Goal: Information Seeking & Learning: Learn about a topic

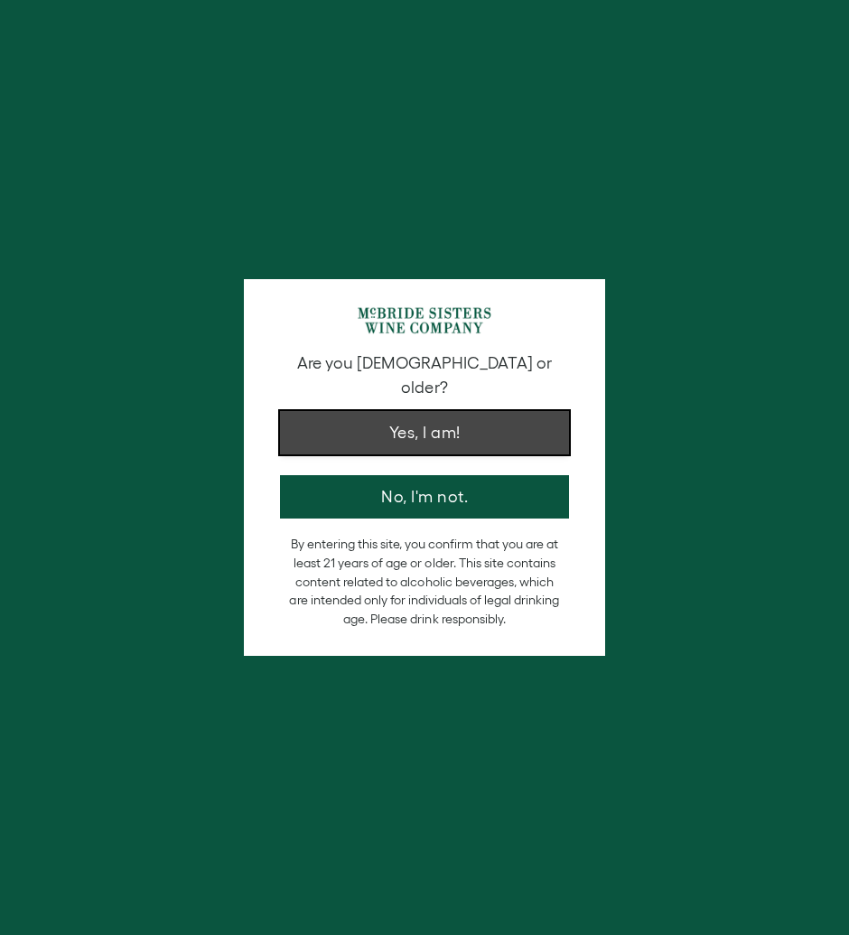
click at [473, 416] on button "Yes, I am!" at bounding box center [424, 432] width 289 height 43
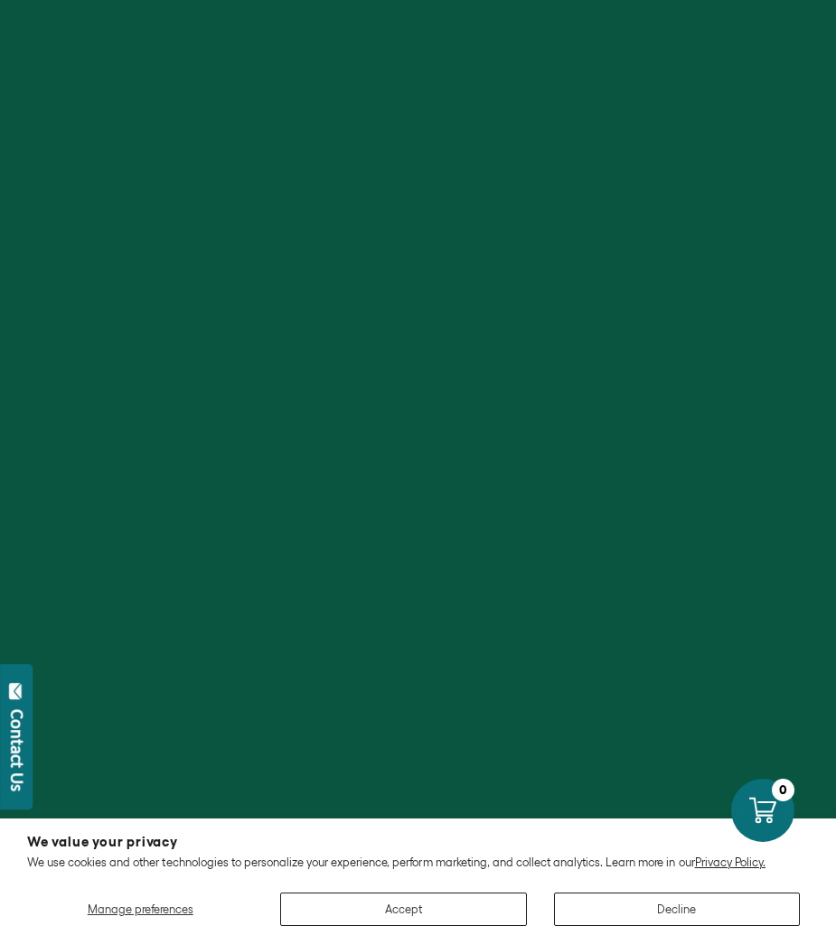
scroll to position [1168, 0]
drag, startPoint x: 434, startPoint y: 894, endPoint x: 428, endPoint y: 909, distance: 15.8
click at [434, 895] on button "Accept" at bounding box center [403, 908] width 246 height 33
click at [428, 909] on button "Accept" at bounding box center [403, 908] width 246 height 33
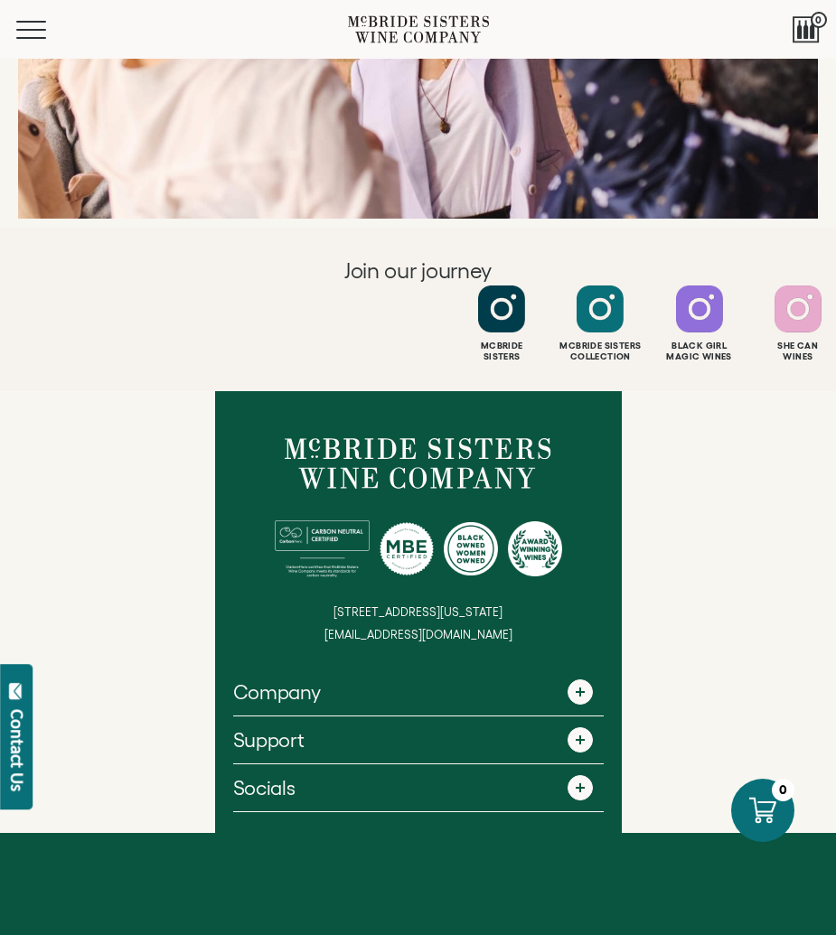
scroll to position [7191, 0]
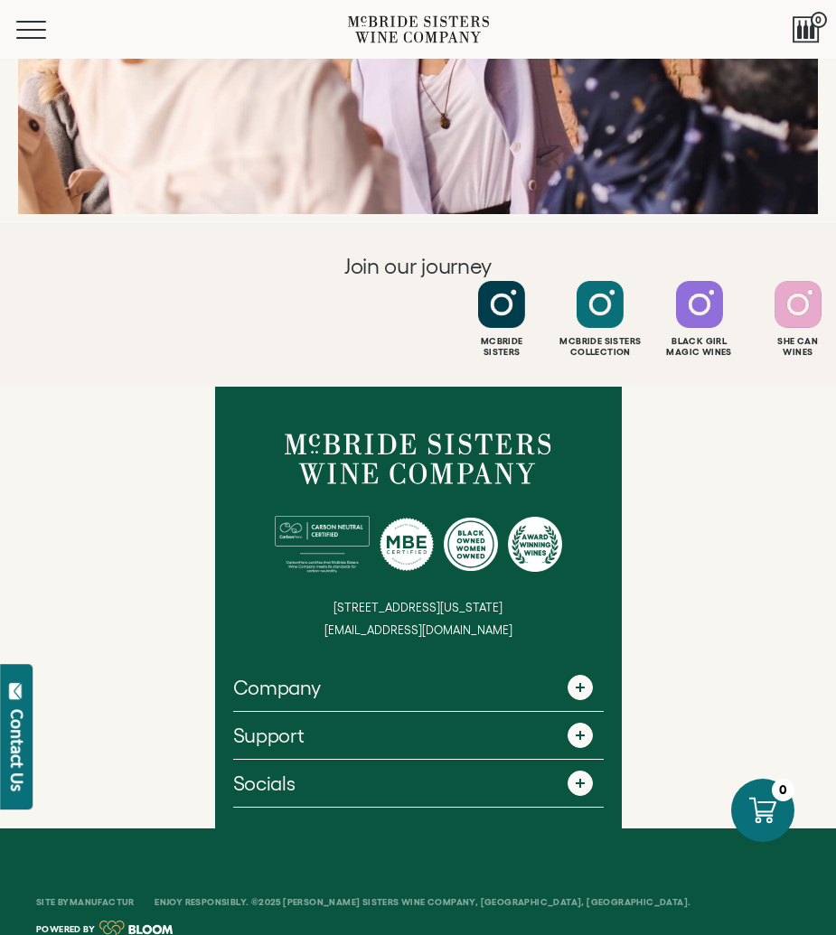
click at [579, 675] on span at bounding box center [579, 687] width 25 height 25
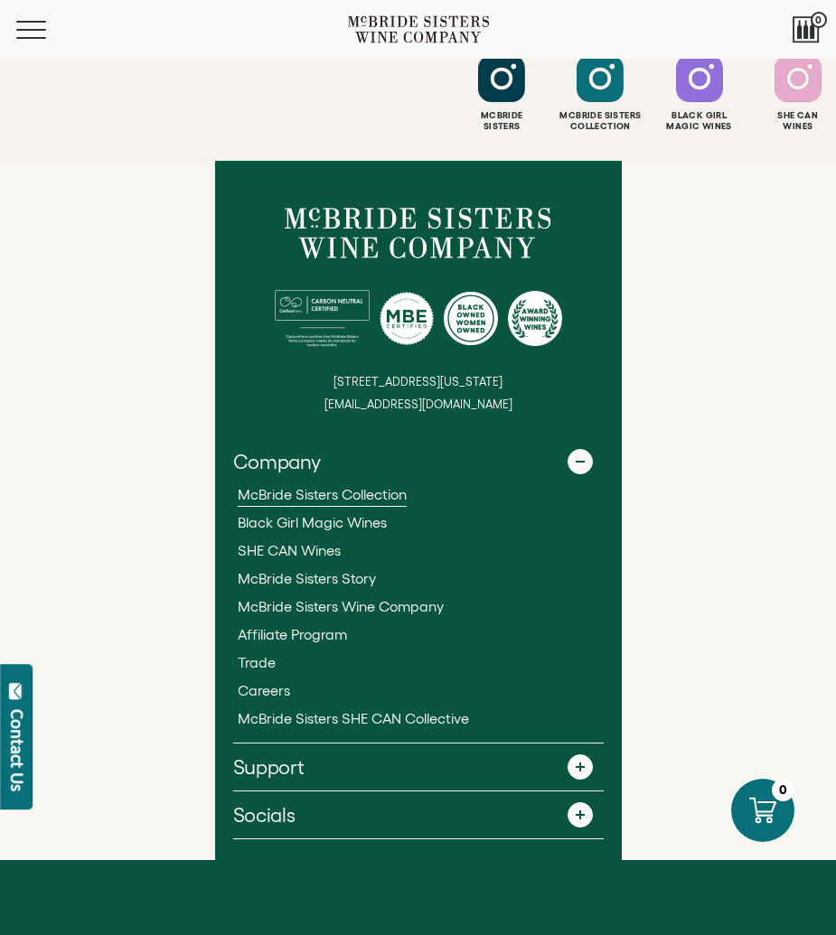
scroll to position [7449, 0]
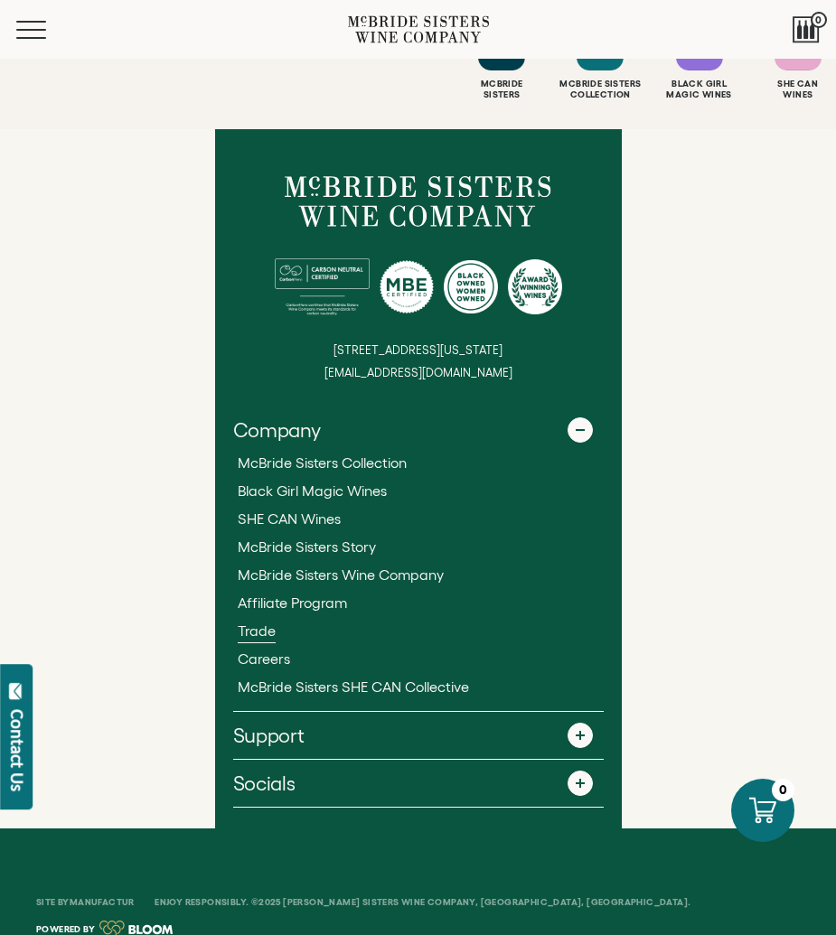
click at [252, 622] on span "Trade" at bounding box center [257, 630] width 38 height 16
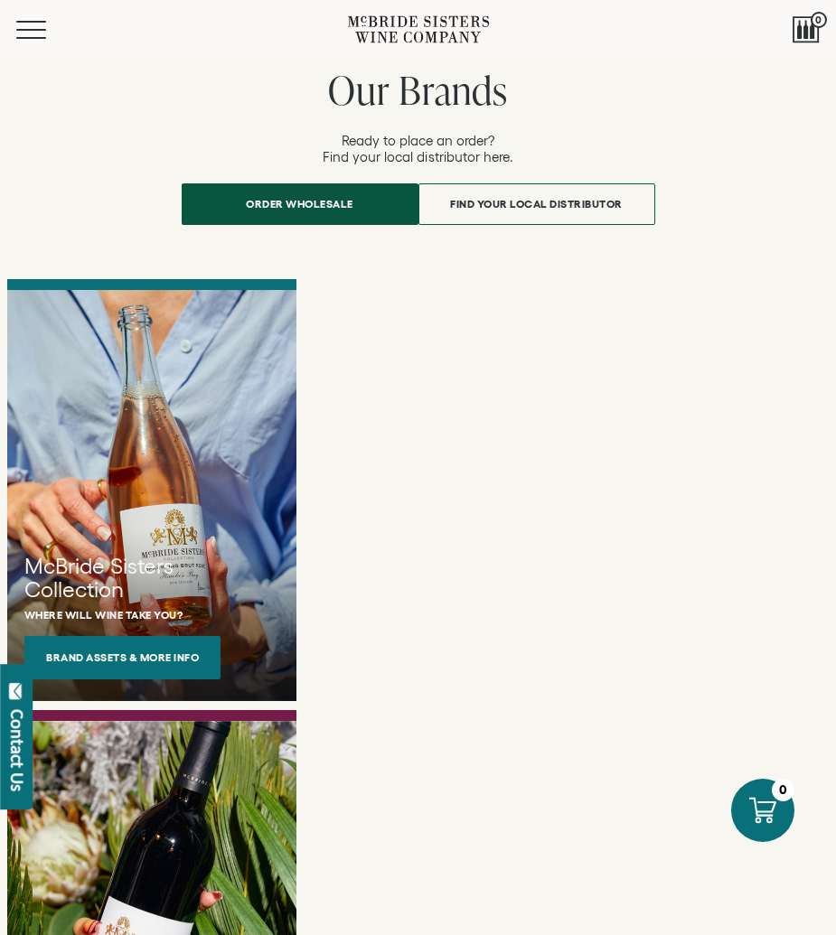
scroll to position [1003, 0]
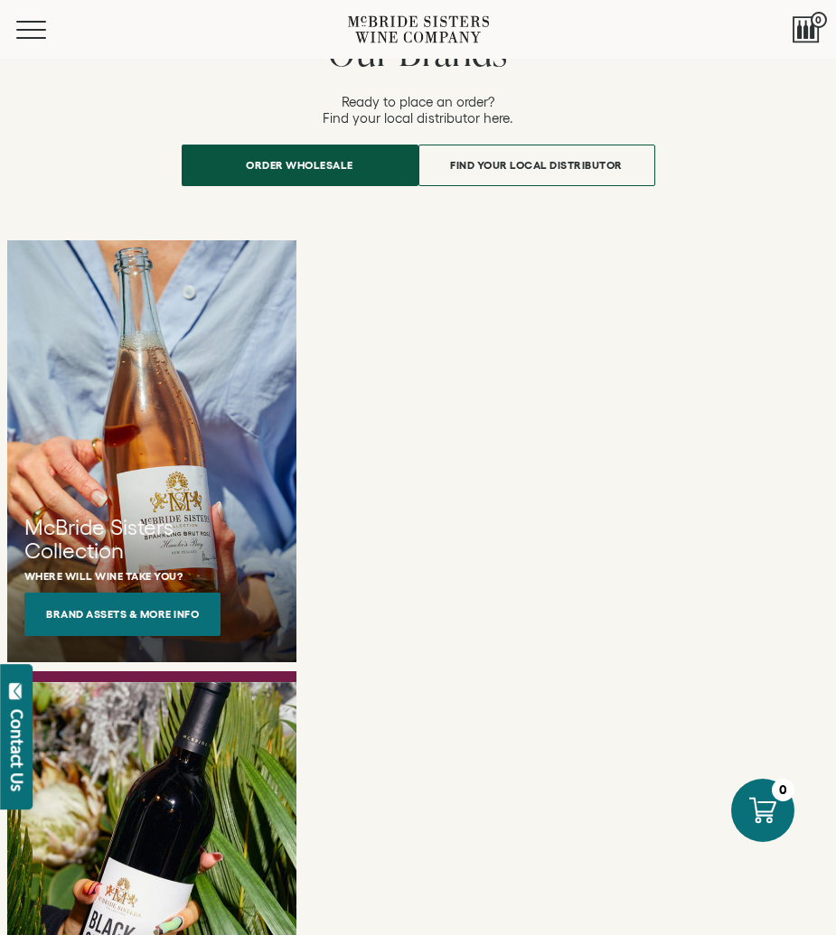
click at [115, 593] on button "Brand Assets & More Info" at bounding box center [122, 614] width 196 height 43
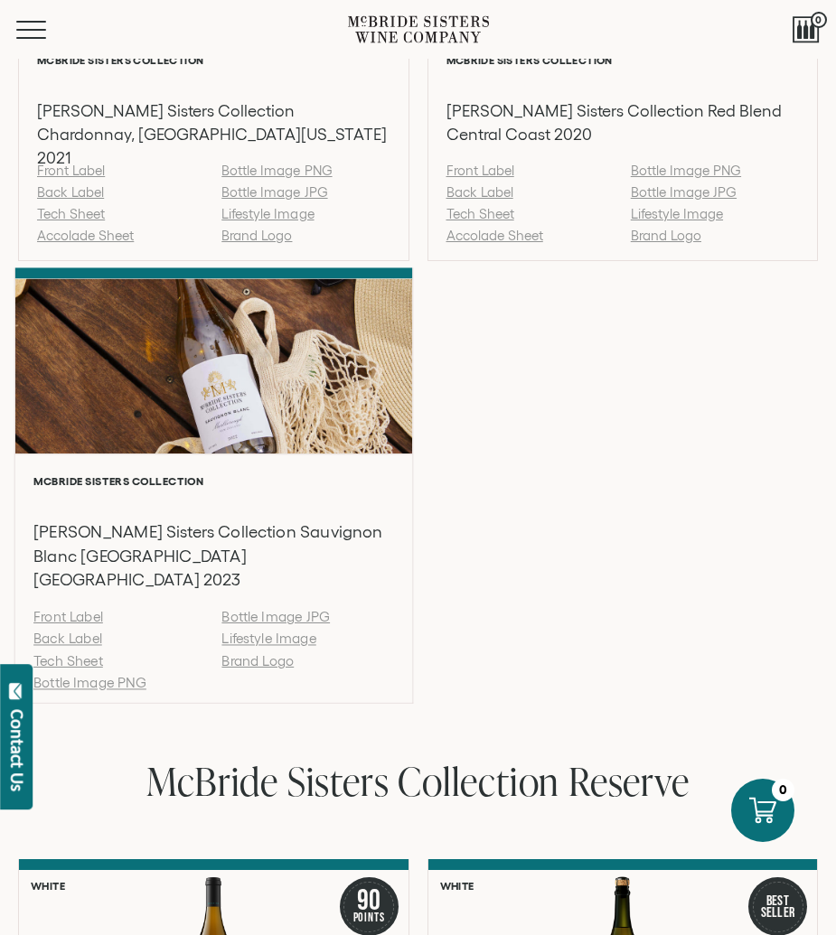
scroll to position [2188, 0]
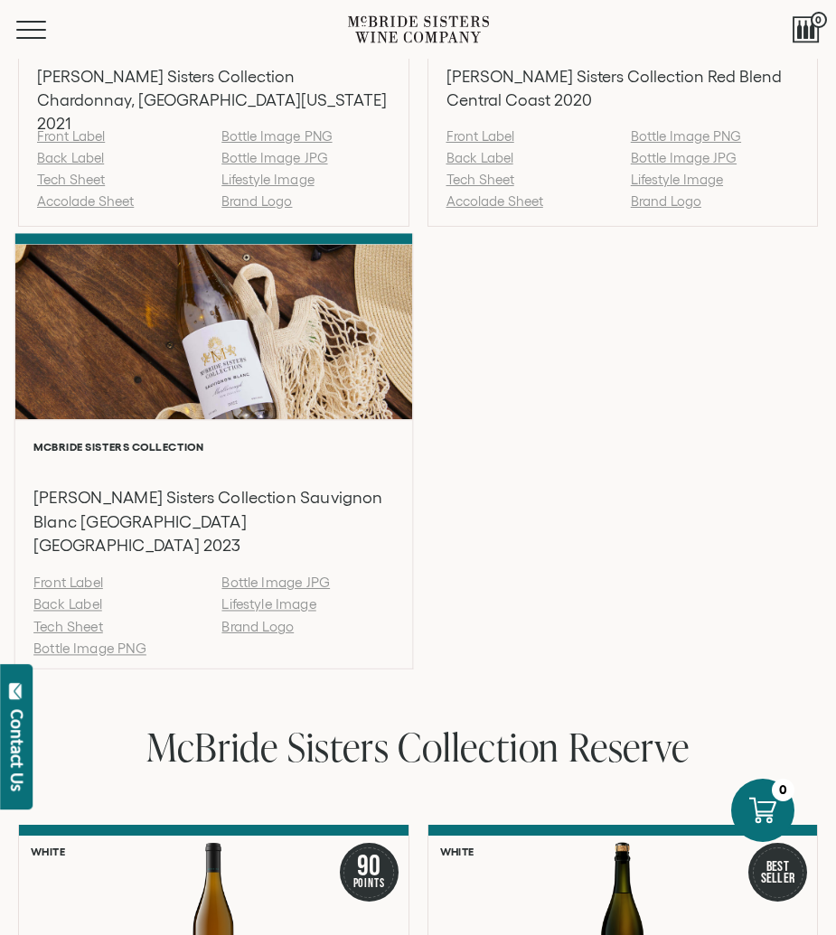
click at [83, 618] on link "Tech Sheet" at bounding box center [68, 625] width 70 height 15
click at [162, 459] on div at bounding box center [213, 467] width 360 height 21
click at [160, 359] on div at bounding box center [213, 331] width 397 height 175
click at [255, 396] on div at bounding box center [213, 331] width 397 height 175
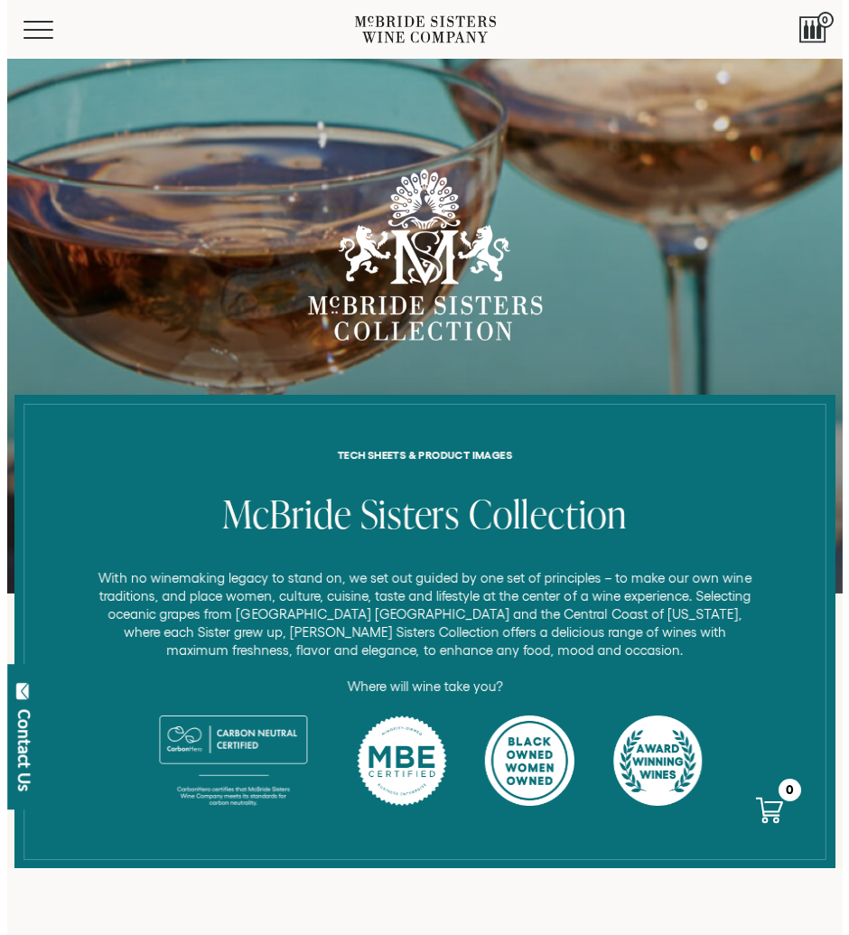
scroll to position [0, 0]
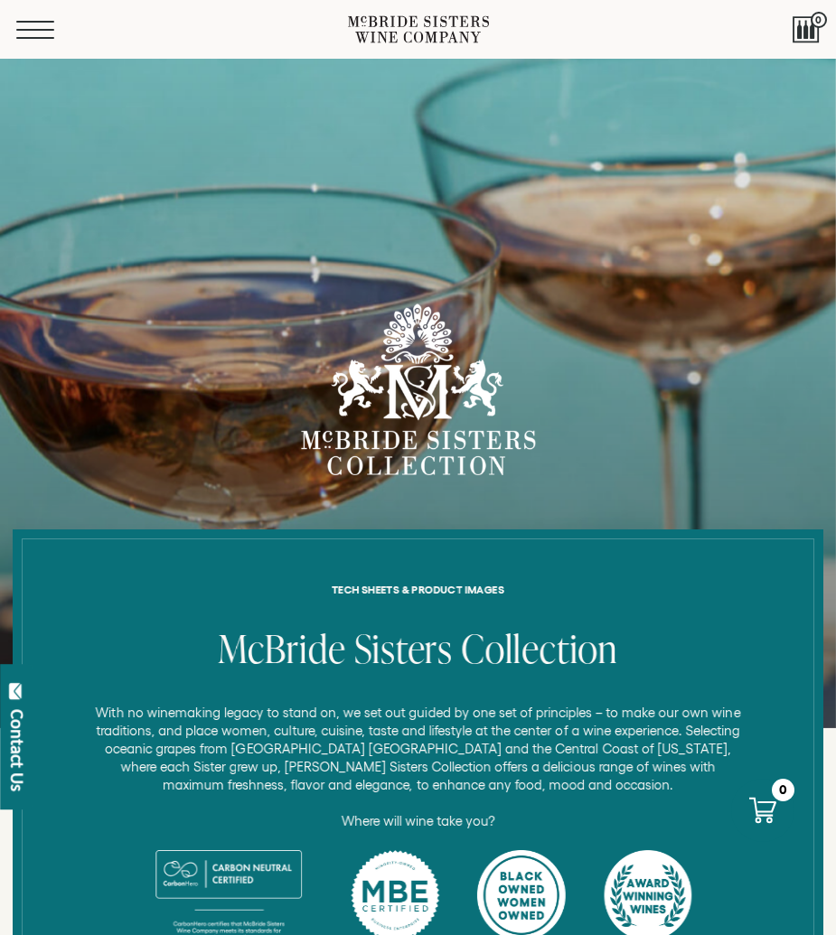
click at [40, 33] on button "Menu" at bounding box center [48, 30] width 65 height 18
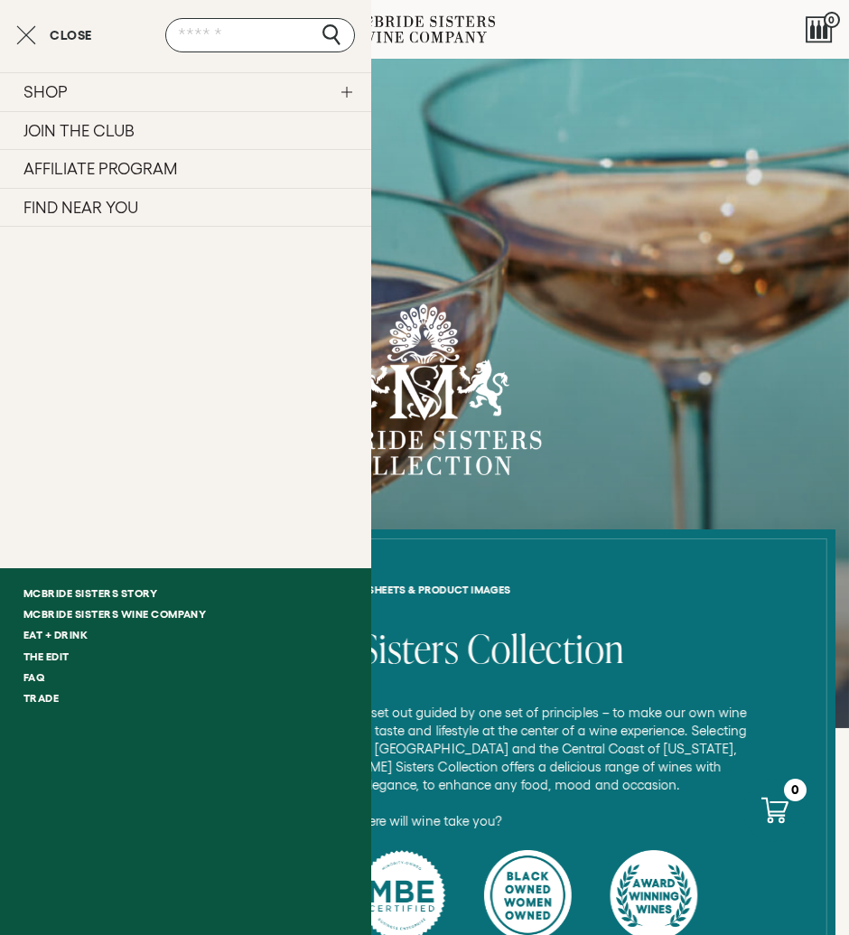
click at [150, 90] on link "SHOP" at bounding box center [185, 91] width 371 height 39
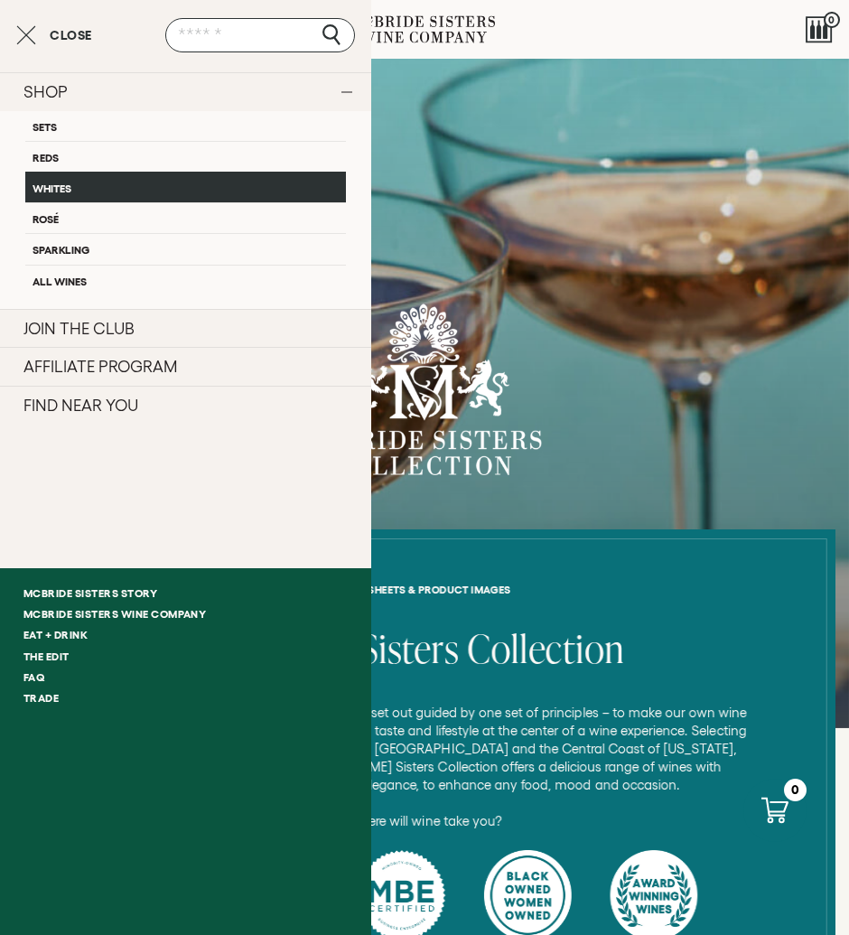
click at [54, 192] on link "Whites" at bounding box center [185, 187] width 321 height 31
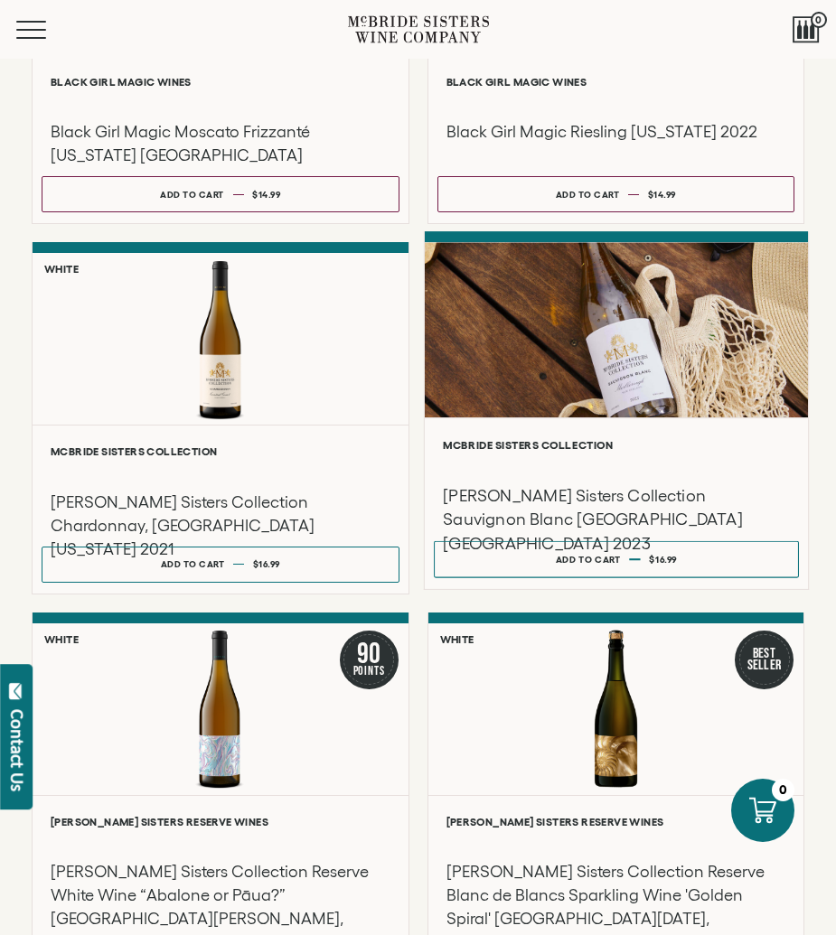
scroll to position [654, 0]
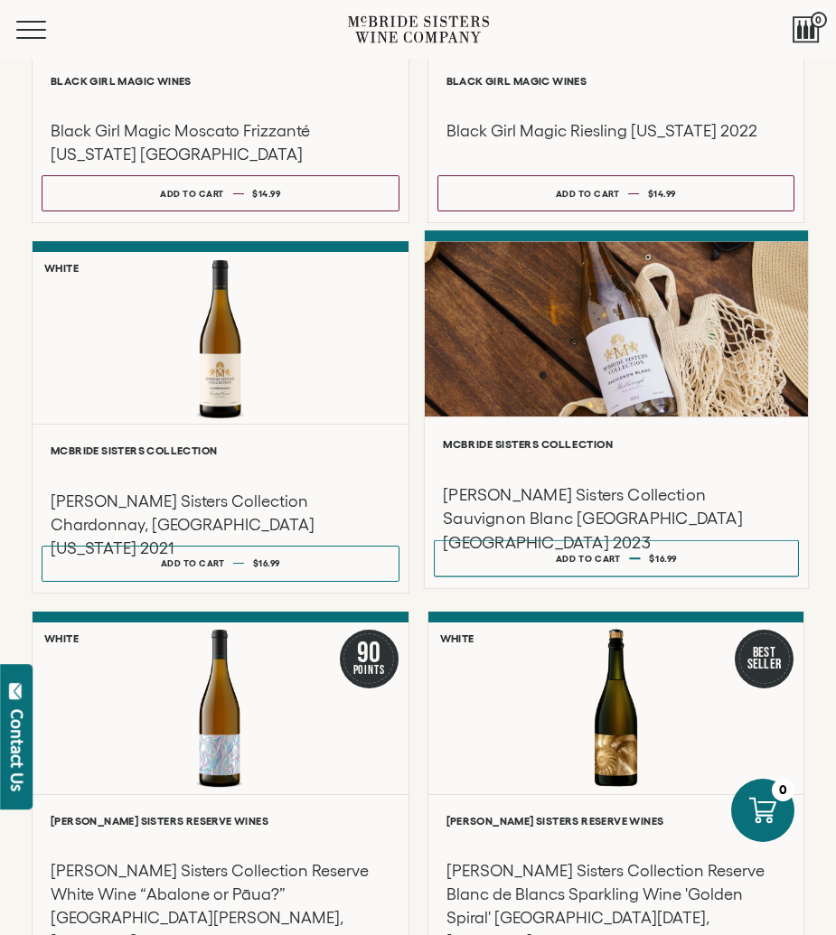
click at [575, 492] on h3 "[PERSON_NAME] Sisters Collection Sauvignon Blanc [GEOGRAPHIC_DATA] [GEOGRAPHIC_…" at bounding box center [616, 519] width 346 height 72
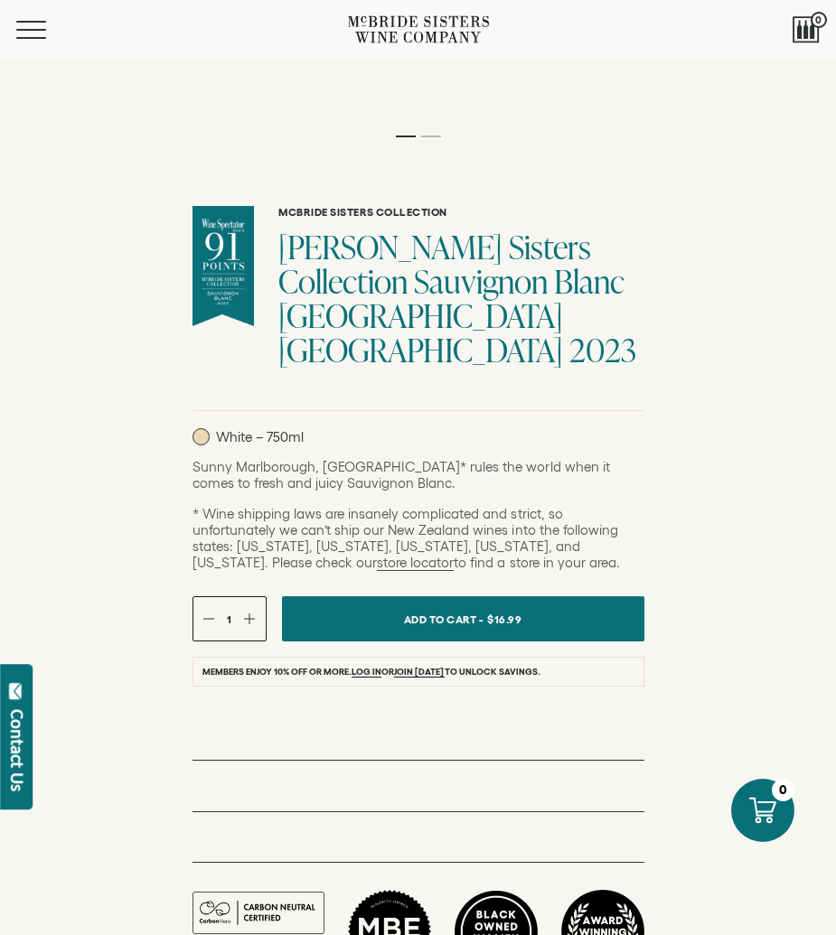
scroll to position [752, 0]
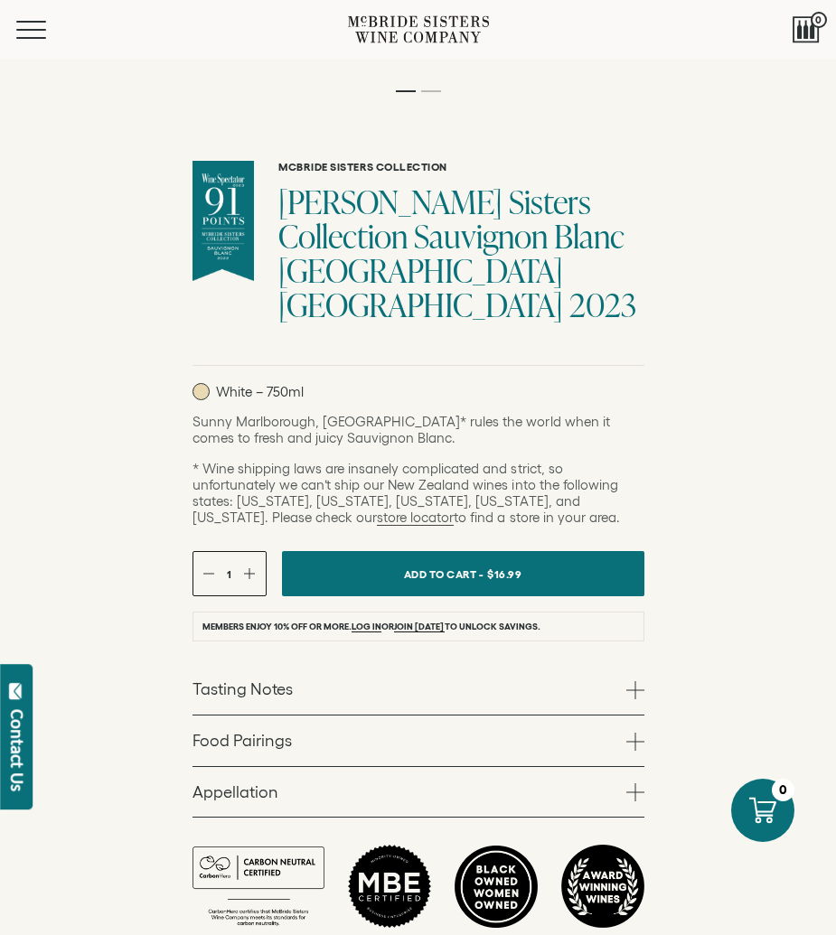
click at [435, 703] on link "Tasting Notes" at bounding box center [418, 689] width 452 height 51
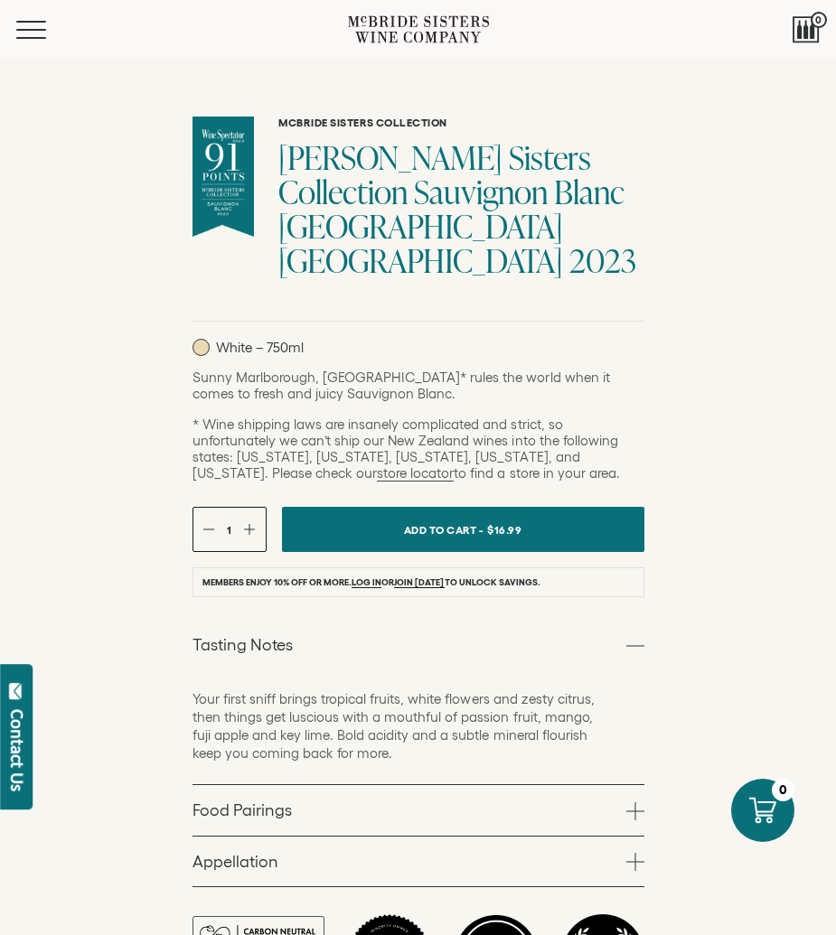
scroll to position [840, 0]
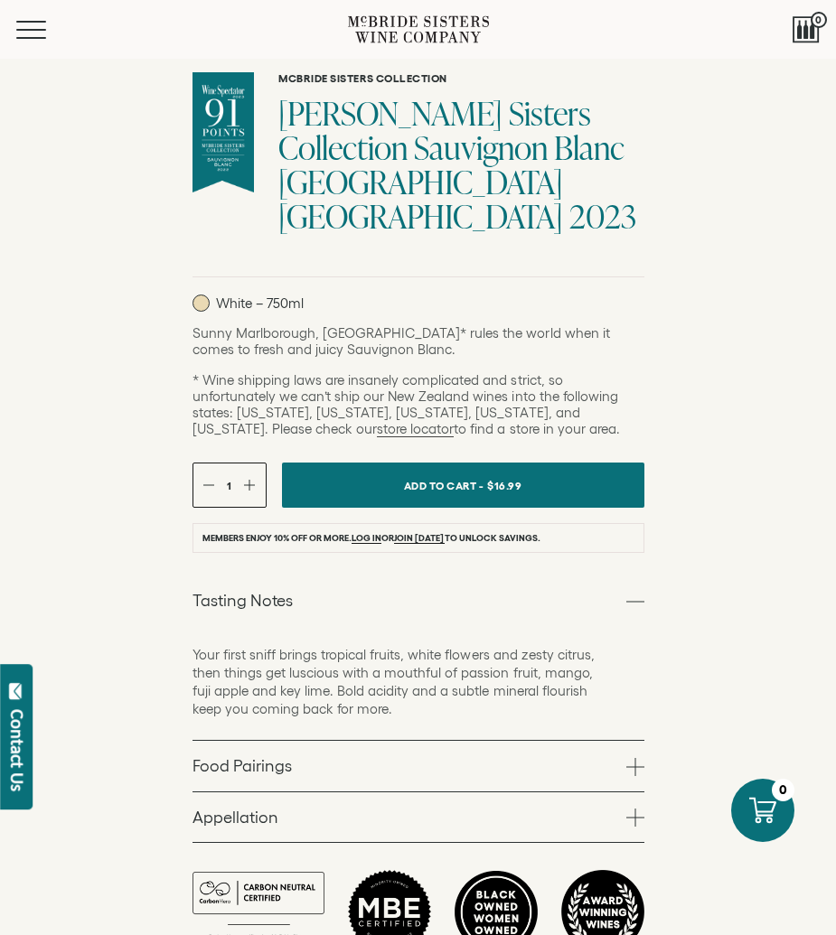
click at [460, 777] on link "Food Pairings" at bounding box center [418, 766] width 452 height 51
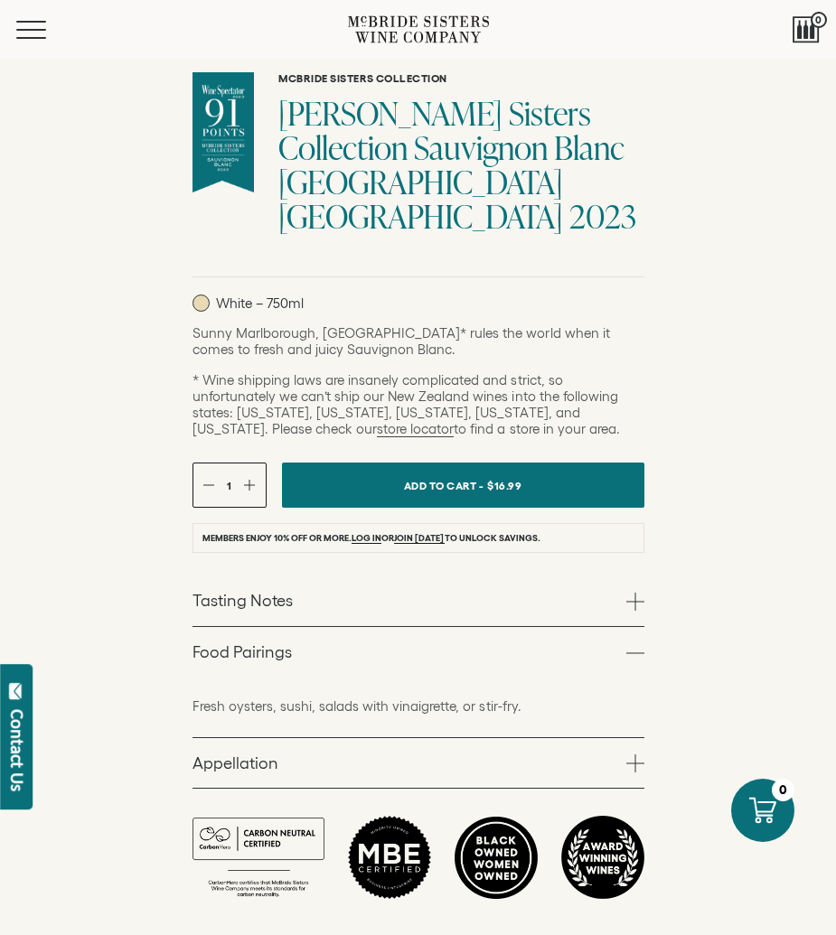
scroll to position [844, 0]
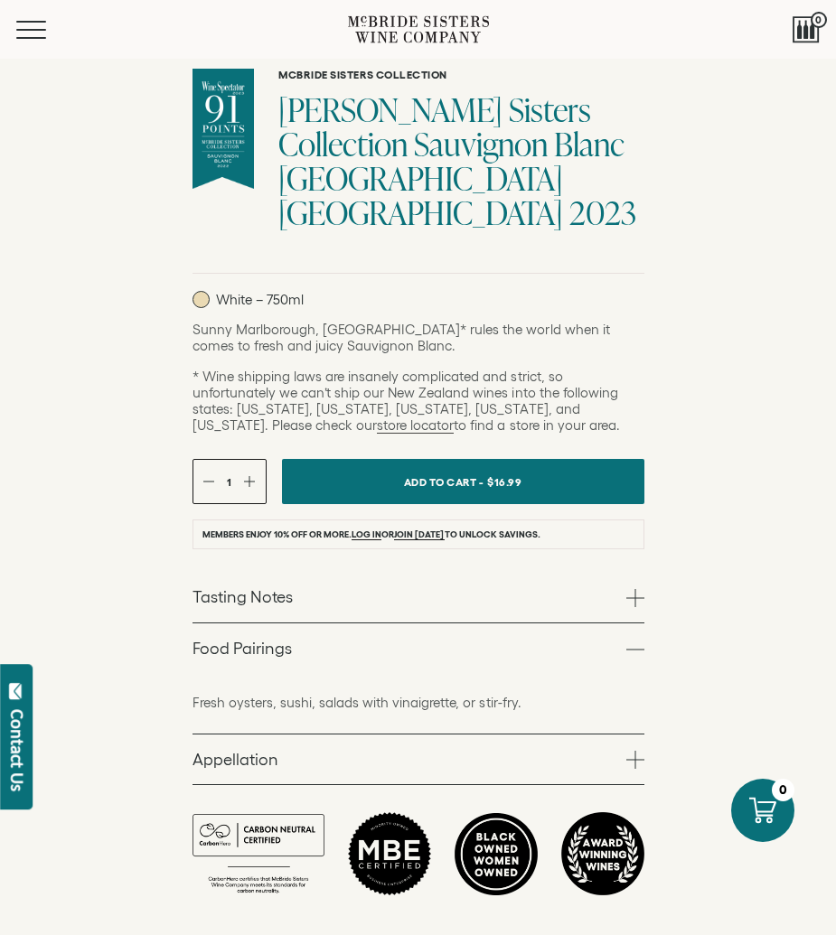
click at [455, 762] on link "Appellation" at bounding box center [418, 759] width 452 height 51
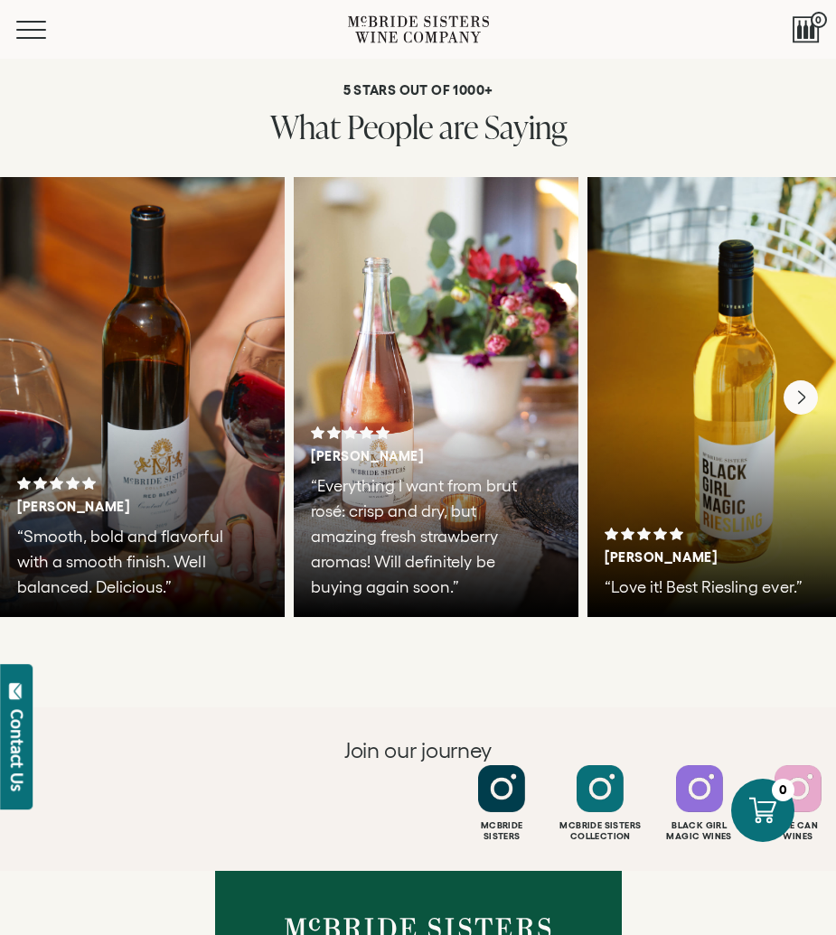
scroll to position [4392, 0]
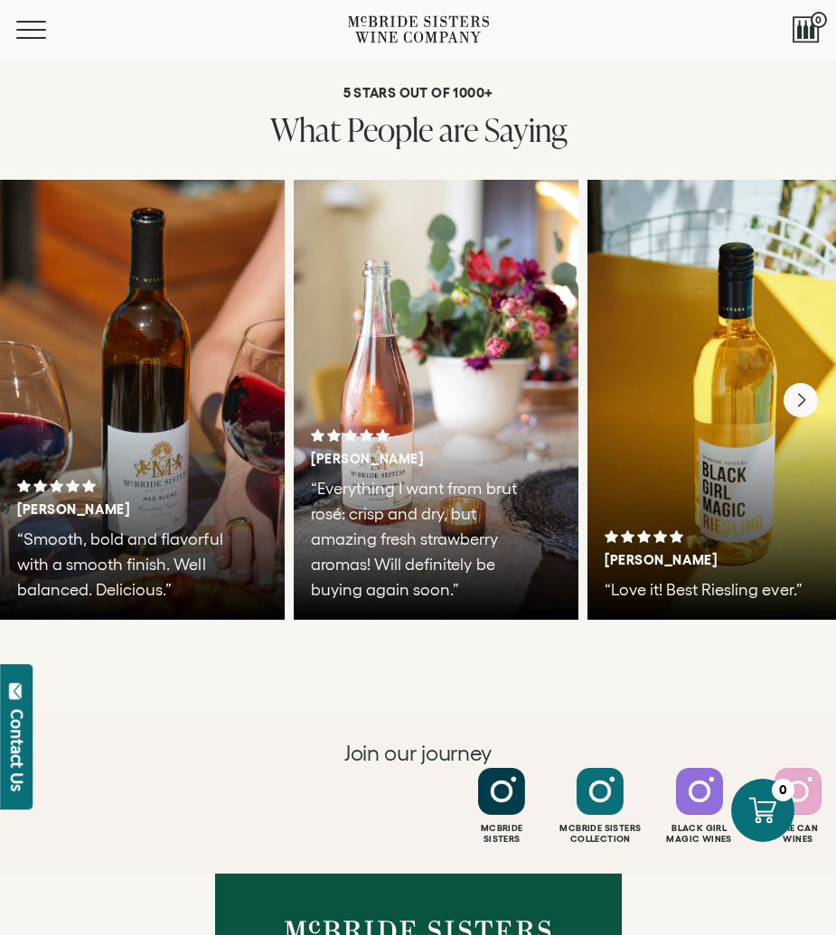
click at [311, 451] on h3 "Sara C." at bounding box center [411, 459] width 201 height 16
click at [192, 768] on div "Mcbride Sisters Mcbride Sisters Collection" at bounding box center [417, 806] width 799 height 77
